Goal: Use online tool/utility: Utilize a website feature to perform a specific function

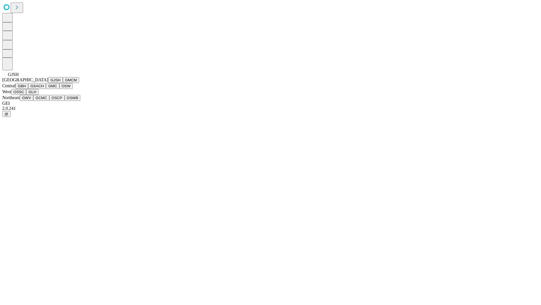
click at [48, 83] on button "GJSH" at bounding box center [55, 80] width 15 height 6
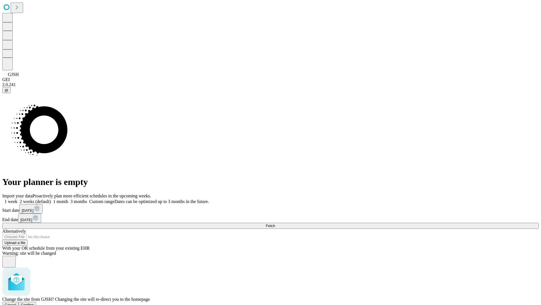
click at [34, 302] on span "Confirm" at bounding box center [27, 304] width 13 height 4
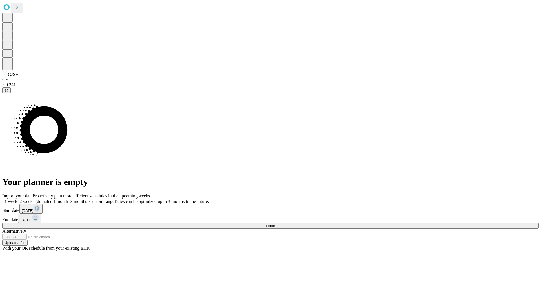
click at [68, 199] on label "1 month" at bounding box center [59, 201] width 17 height 5
click at [275, 223] on span "Fetch" at bounding box center [270, 225] width 9 height 4
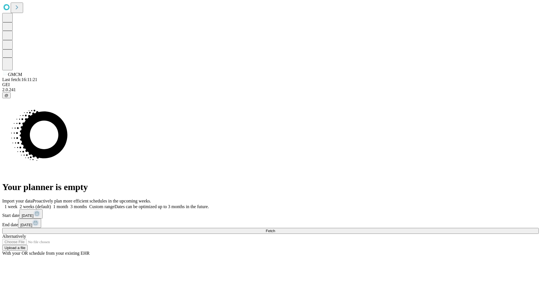
click at [68, 204] on label "1 month" at bounding box center [59, 206] width 17 height 5
click at [275, 228] on span "Fetch" at bounding box center [270, 230] width 9 height 4
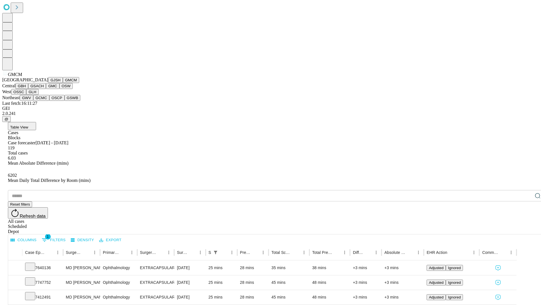
click at [28, 89] on button "GBH" at bounding box center [22, 86] width 13 height 6
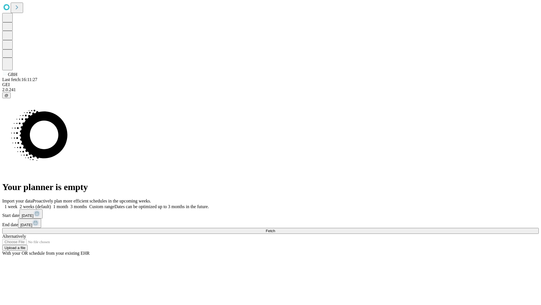
click at [68, 204] on label "1 month" at bounding box center [59, 206] width 17 height 5
click at [275, 228] on span "Fetch" at bounding box center [270, 230] width 9 height 4
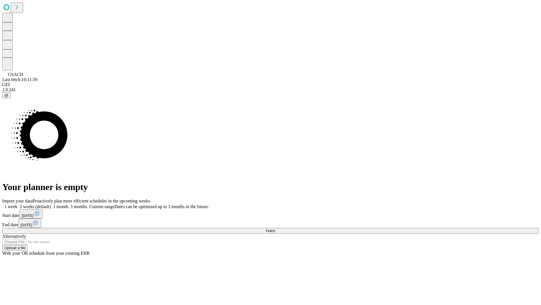
click at [68, 204] on label "1 month" at bounding box center [59, 206] width 17 height 5
click at [275, 228] on span "Fetch" at bounding box center [270, 230] width 9 height 4
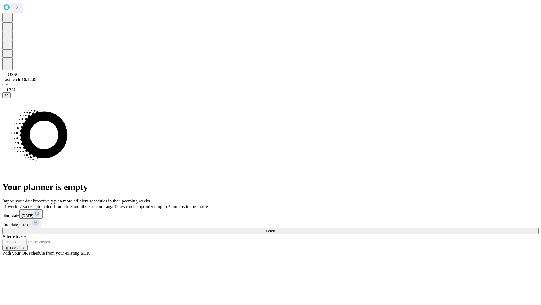
click at [68, 204] on label "1 month" at bounding box center [59, 206] width 17 height 5
click at [275, 228] on span "Fetch" at bounding box center [270, 230] width 9 height 4
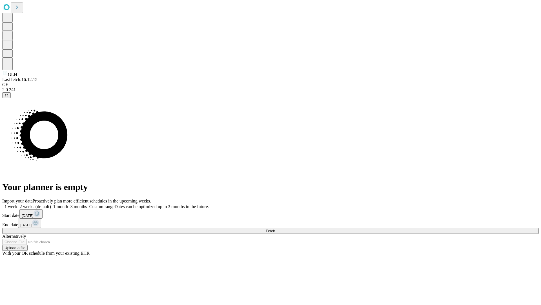
click at [275, 228] on span "Fetch" at bounding box center [270, 230] width 9 height 4
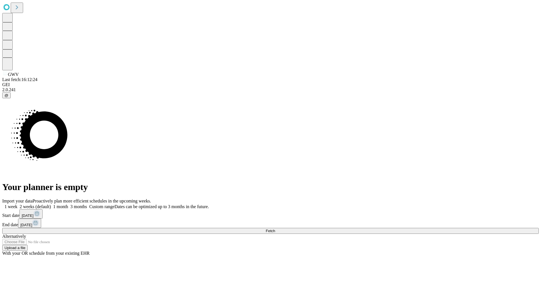
click at [68, 204] on label "1 month" at bounding box center [59, 206] width 17 height 5
click at [275, 228] on span "Fetch" at bounding box center [270, 230] width 9 height 4
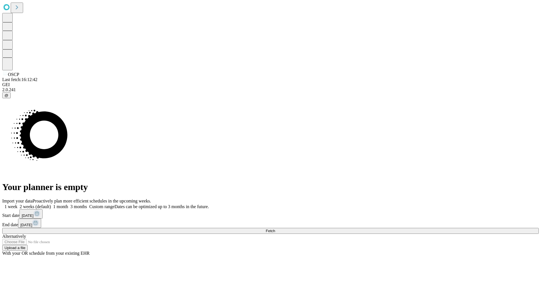
click at [68, 204] on label "1 month" at bounding box center [59, 206] width 17 height 5
click at [275, 228] on span "Fetch" at bounding box center [270, 230] width 9 height 4
